Goal: Transaction & Acquisition: Purchase product/service

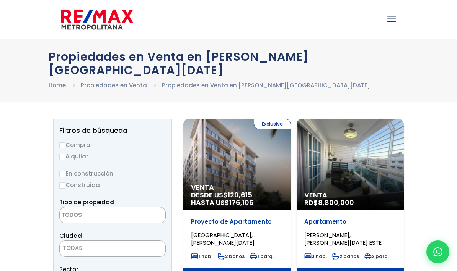
select select
click at [62, 143] on input "Comprar" at bounding box center [62, 146] width 6 height 6
radio input "true"
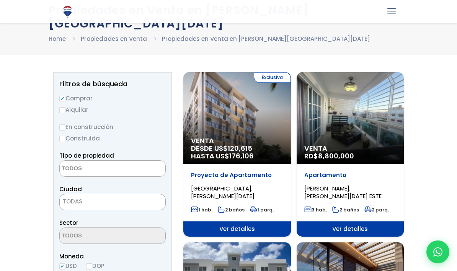
scroll to position [49, 0]
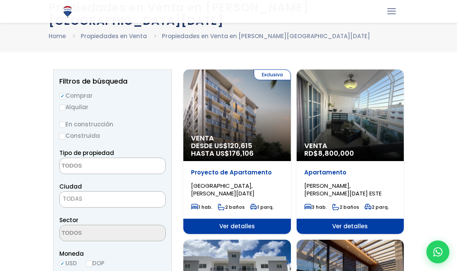
click at [80, 158] on textarea "Search" at bounding box center [97, 166] width 74 height 16
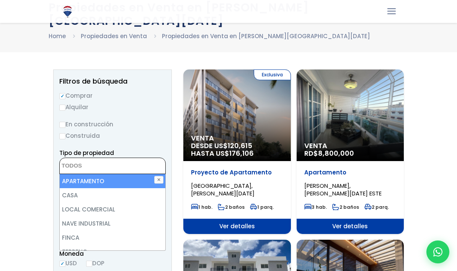
click at [70, 174] on li "APARTAMENTO" at bounding box center [113, 181] width 106 height 14
select select "apartment"
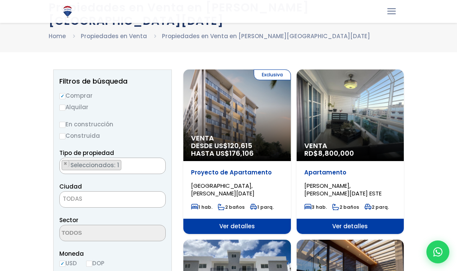
click at [67, 195] on span "TODAS" at bounding box center [73, 199] width 20 height 8
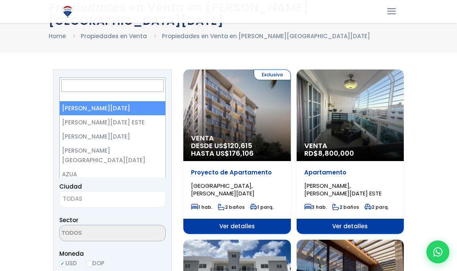
select select "150"
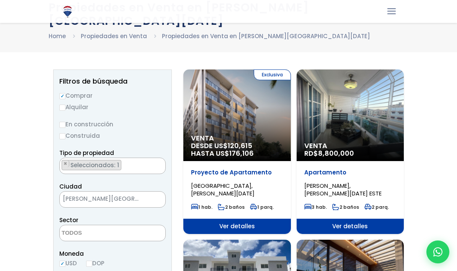
click at [72, 226] on textarea "Search" at bounding box center [97, 234] width 74 height 16
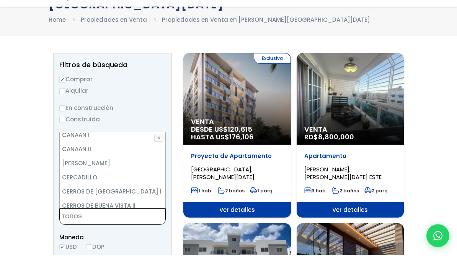
scroll to position [390, 0]
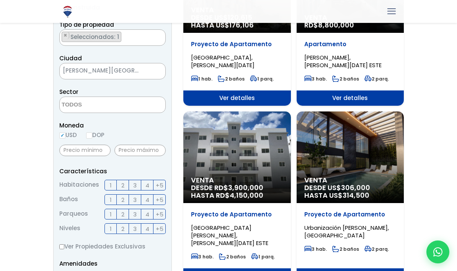
scroll to position [178, 0]
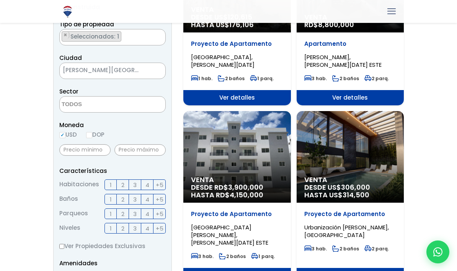
click at [136, 180] on span "3" at bounding box center [134, 185] width 3 height 10
click at [0, 0] on input "3" at bounding box center [0, 0] width 0 height 0
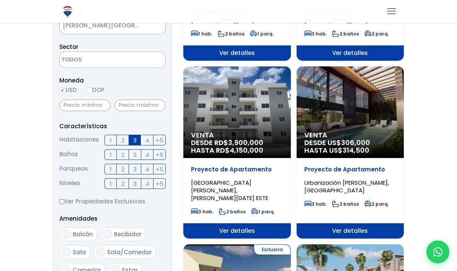
scroll to position [234, 0]
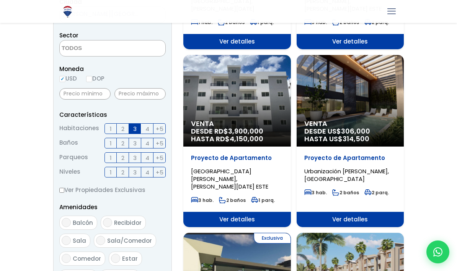
click at [122, 139] on span "2" at bounding box center [122, 144] width 3 height 10
click at [0, 0] on input "2" at bounding box center [0, 0] width 0 height 0
click at [118, 153] on label "2" at bounding box center [123, 158] width 12 height 11
click at [0, 0] on input "2" at bounding box center [0, 0] width 0 height 0
click at [108, 167] on label "1" at bounding box center [110, 172] width 12 height 11
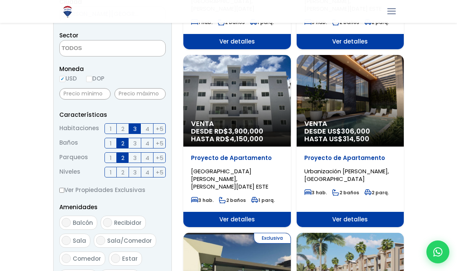
click at [0, 0] on input "1" at bounding box center [0, 0] width 0 height 0
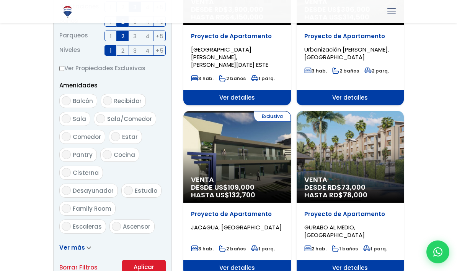
scroll to position [356, 0]
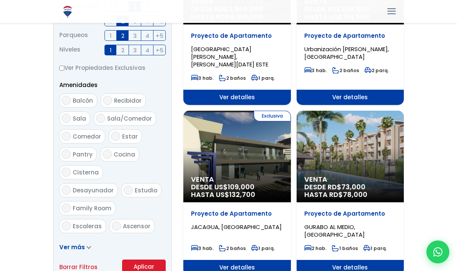
click at [136, 260] on button "Aplicar" at bounding box center [144, 267] width 44 height 15
click at [141, 260] on button "Aplicar" at bounding box center [144, 267] width 44 height 15
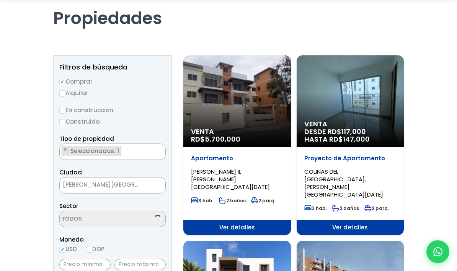
scroll to position [55, 0]
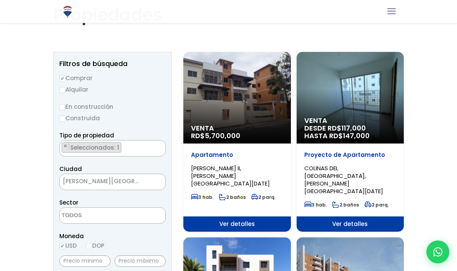
click at [246, 110] on div "Venta RD$ 5,700,000" at bounding box center [236, 98] width 107 height 92
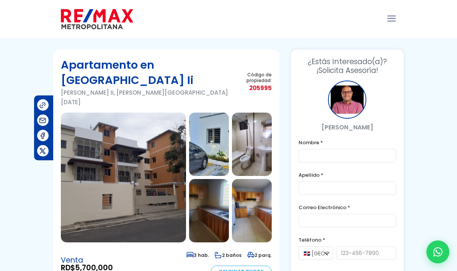
scroll to position [1, 0]
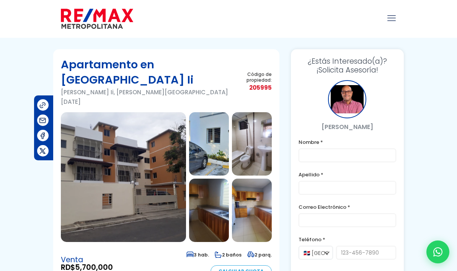
click at [125, 201] on img at bounding box center [123, 177] width 125 height 130
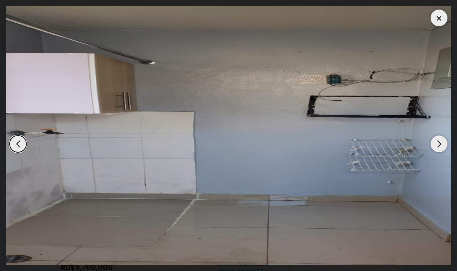
scroll to position [0, 0]
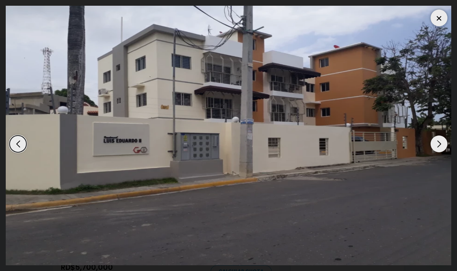
click at [440, 15] on div at bounding box center [438, 18] width 17 height 17
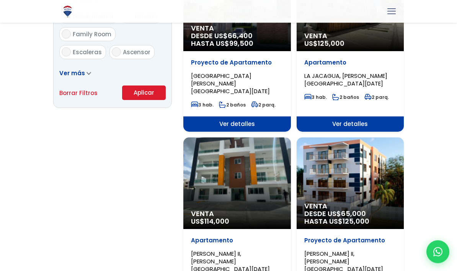
scroll to position [517, 0]
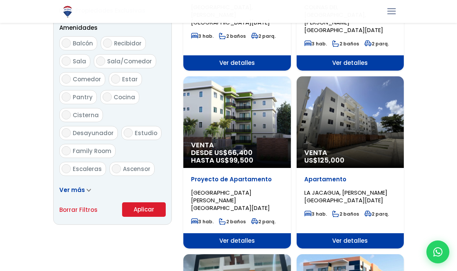
scroll to position [401, 0]
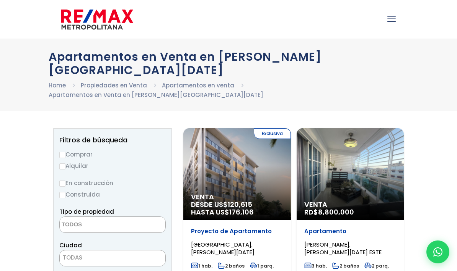
select select
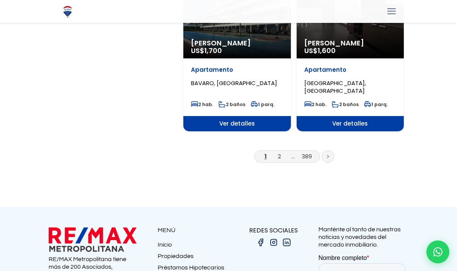
scroll to position [1422, 0]
